Goal: Task Accomplishment & Management: Manage account settings

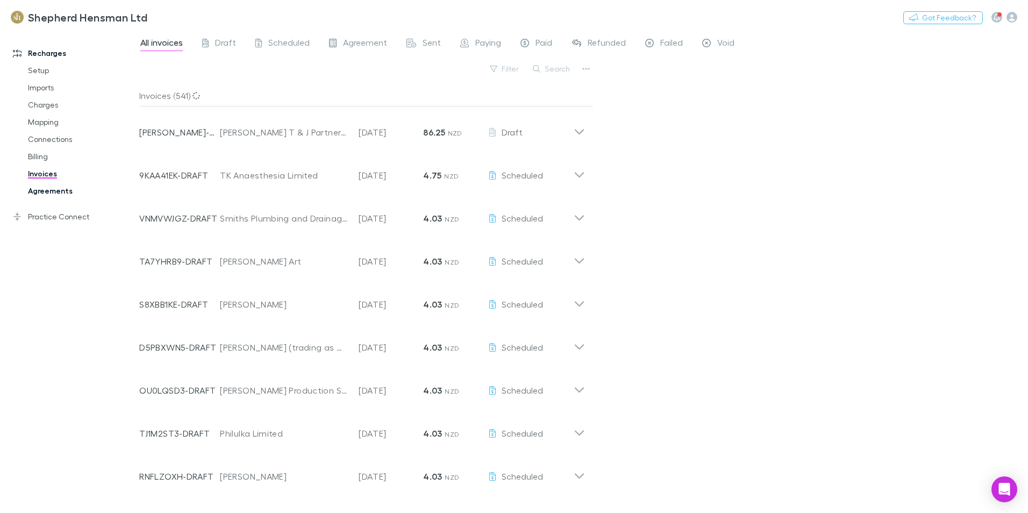
click at [44, 188] on link "Agreements" at bounding box center [81, 190] width 128 height 17
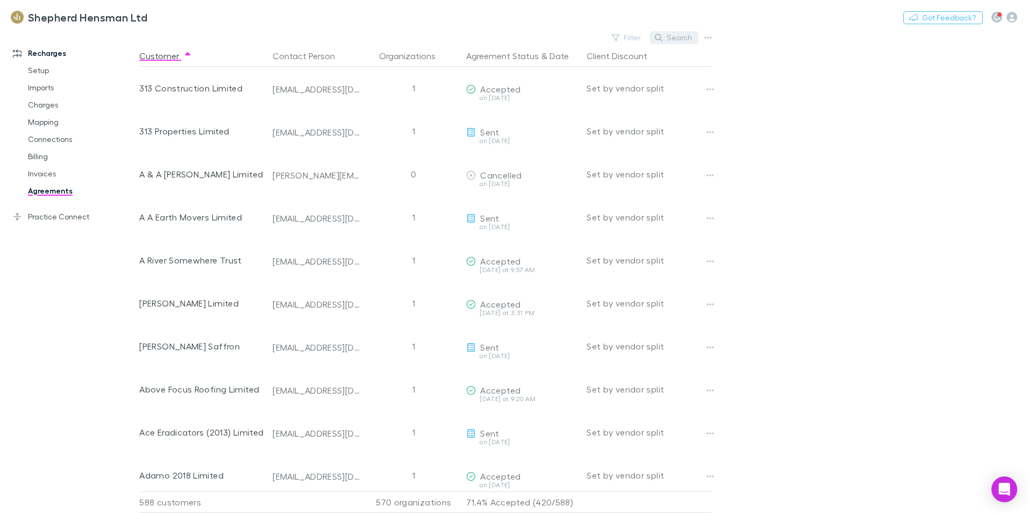
click at [682, 42] on button "Search" at bounding box center [673, 37] width 49 height 13
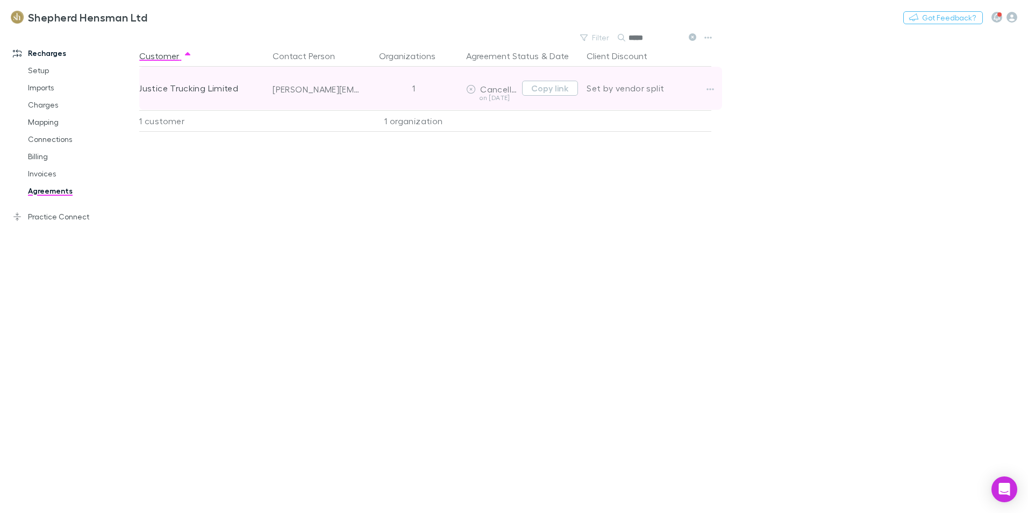
type input "*****"
click at [491, 92] on span "Cancelled" at bounding box center [500, 89] width 41 height 10
click at [714, 88] on icon "button" at bounding box center [710, 89] width 8 height 9
click at [714, 88] on div at bounding box center [514, 256] width 1028 height 513
click at [481, 90] on span "Cancelled" at bounding box center [500, 89] width 41 height 10
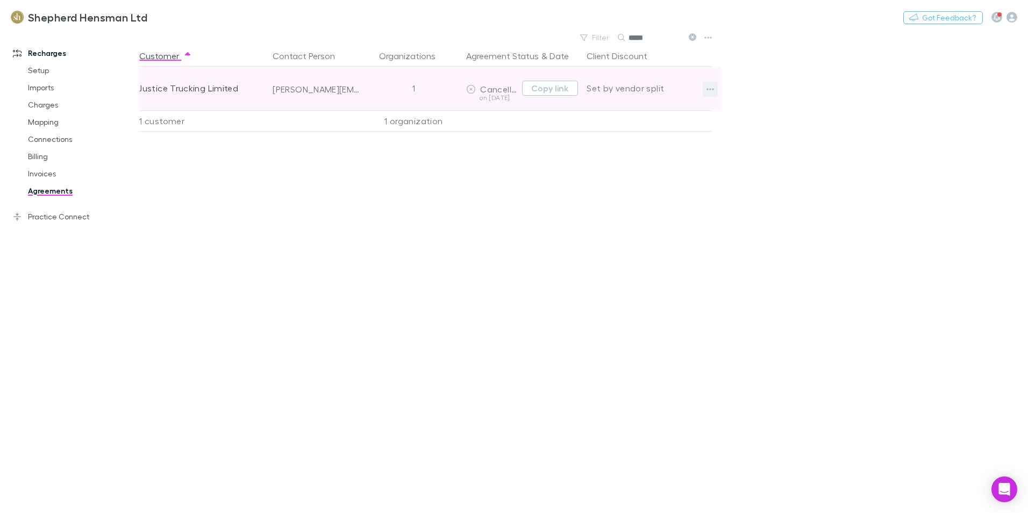
click at [711, 88] on icon "button" at bounding box center [710, 89] width 8 height 9
